Goal: Information Seeking & Learning: Learn about a topic

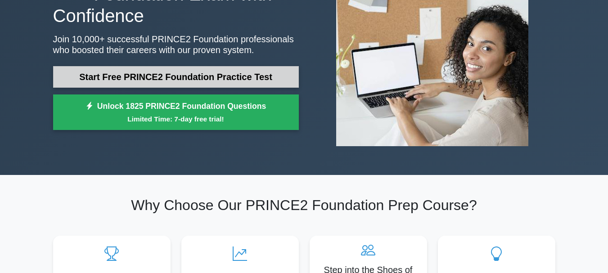
click at [205, 80] on link "Start Free PRINCE2 Foundation Practice Test" at bounding box center [176, 77] width 246 height 22
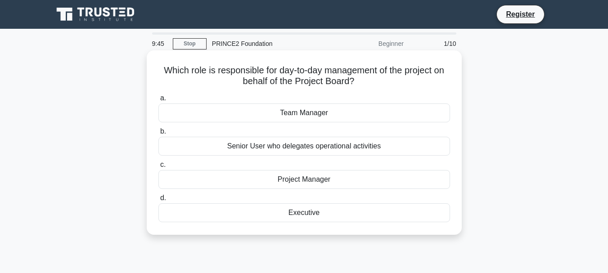
click at [282, 117] on div "Team Manager" at bounding box center [304, 113] width 292 height 19
click at [158, 101] on input "a. Team Manager" at bounding box center [158, 98] width 0 height 6
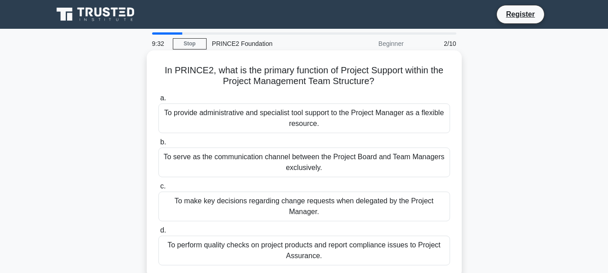
drag, startPoint x: 282, startPoint y: 116, endPoint x: 273, endPoint y: 141, distance: 26.6
click at [281, 121] on div "To provide administrative and specialist tool support to the Project Manager as…" at bounding box center [304, 119] width 292 height 30
click at [273, 141] on label "b. To serve as the communication channel between the Project Board and Team Man…" at bounding box center [304, 157] width 292 height 41
click at [158, 141] on input "b. To serve as the communication channel between the Project Board and Team Man…" at bounding box center [158, 143] width 0 height 6
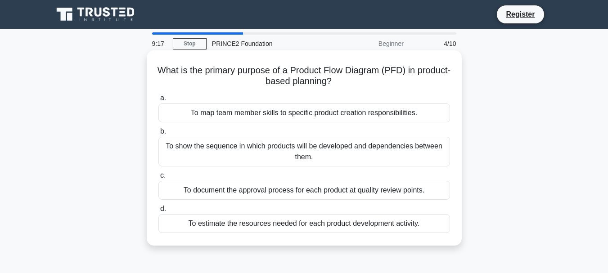
click at [285, 205] on label "d. To estimate the resources needed for each product development activity." at bounding box center [304, 218] width 292 height 30
click at [158, 206] on input "d. To estimate the resources needed for each product development activity." at bounding box center [158, 209] width 0 height 6
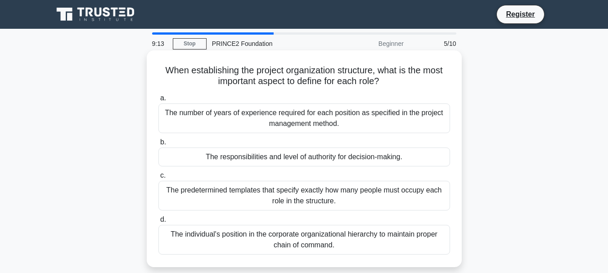
click at [256, 109] on div "The number of years of experience required for each position as specified in th…" at bounding box center [304, 119] width 292 height 30
click at [158, 101] on input "a. The number of years of experience required for each position as specified in…" at bounding box center [158, 98] width 0 height 6
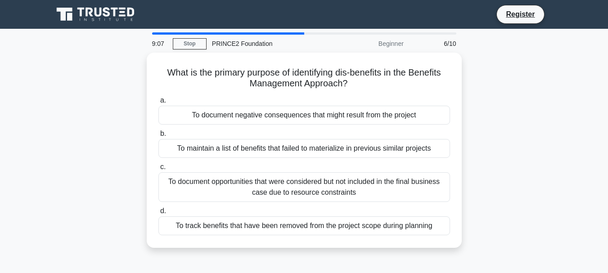
click at [256, 109] on div "To document negative consequences that might result from the project" at bounding box center [304, 115] width 292 height 19
click at [158, 104] on input "a. To document negative consequences that might result from the project" at bounding box center [158, 101] width 0 height 6
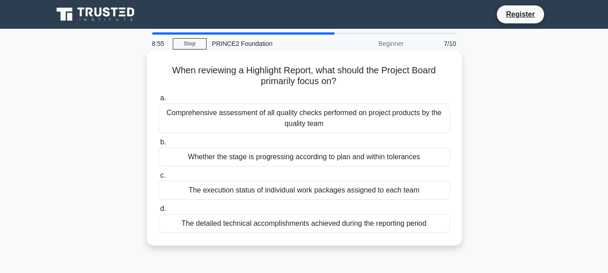
click at [259, 164] on div "Whether the stage is progressing according to plan and within tolerances" at bounding box center [304, 157] width 292 height 19
click at [158, 145] on input "b. Whether the stage is progressing according to plan and within tolerances" at bounding box center [158, 143] width 0 height 6
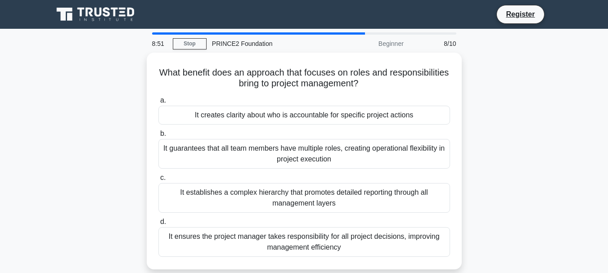
click at [338, 22] on nav "Register" at bounding box center [304, 14] width 608 height 29
click at [366, 37] on div "Beginner" at bounding box center [369, 44] width 79 height 18
click at [380, 45] on div "Beginner" at bounding box center [369, 44] width 79 height 18
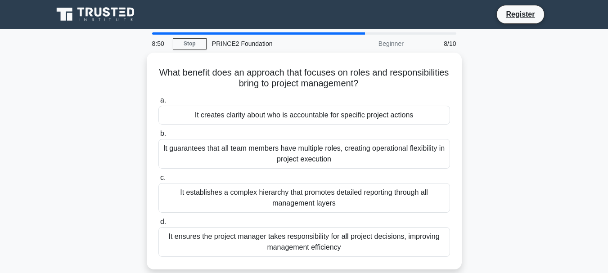
click at [381, 45] on div "Beginner" at bounding box center [369, 44] width 79 height 18
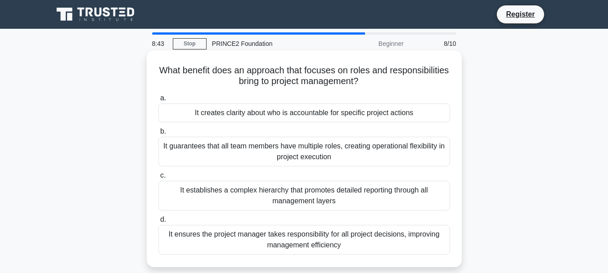
click at [401, 52] on div "What benefit does an approach that focuses on roles and responsibilities bring …" at bounding box center [304, 158] width 315 height 217
click at [260, 169] on div "a. It creates clarity about who is accountable for specific project actions b. …" at bounding box center [304, 174] width 302 height 166
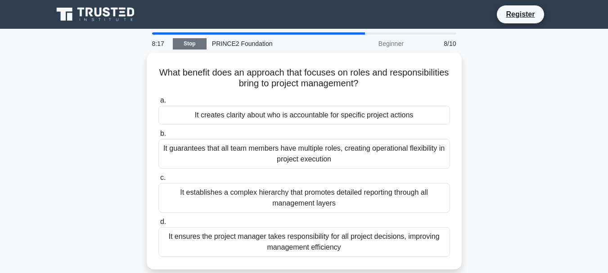
click at [185, 43] on link "Stop" at bounding box center [190, 43] width 34 height 11
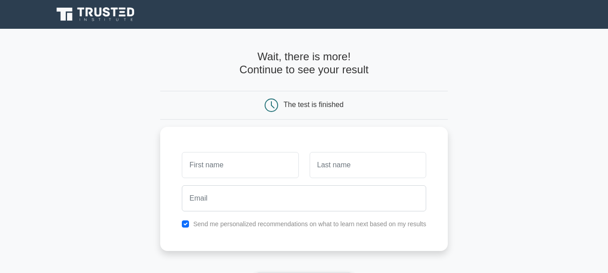
click at [246, 92] on div "The test is finished" at bounding box center [304, 105] width 288 height 29
